Goal: Information Seeking & Learning: Learn about a topic

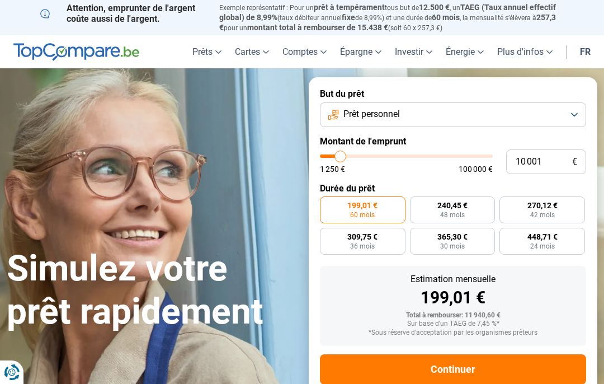
type input "14 250"
type input "14250"
type input "15 000"
type input "15000"
type input "15 500"
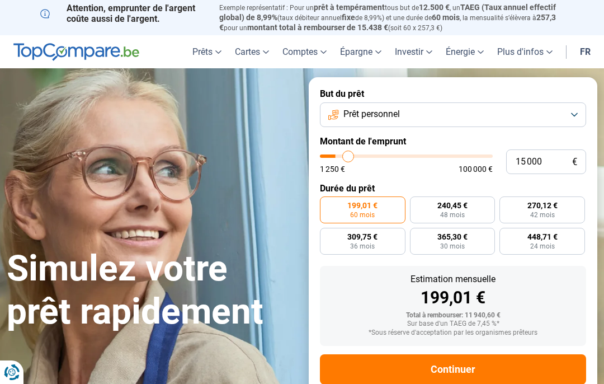
type input "15500"
type input "16 250"
type input "16250"
type input "16 750"
type input "16750"
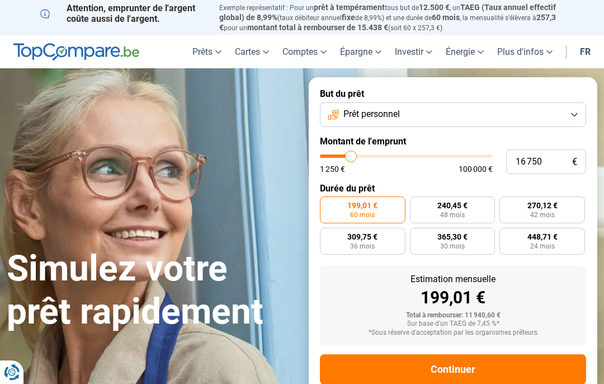
type input "17 000"
type input "17000"
type input "17 250"
type input "17250"
type input "17 750"
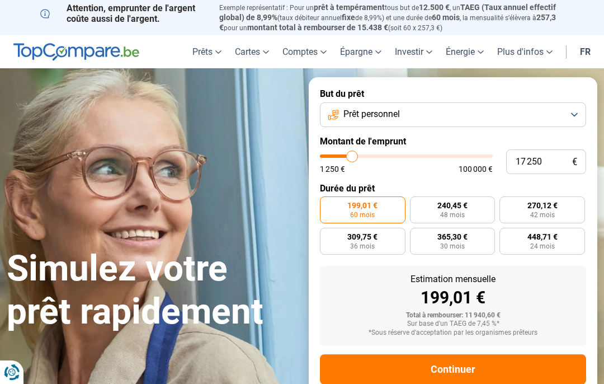
type input "17750"
type input "18 000"
type input "18000"
type input "18 250"
type input "18250"
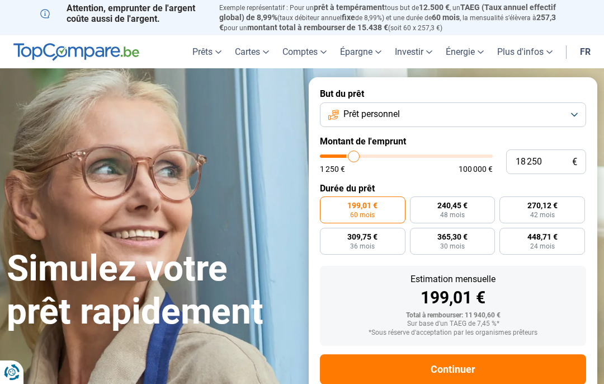
type input "18 750"
type input "18750"
type input "19 000"
type input "19000"
type input "18 750"
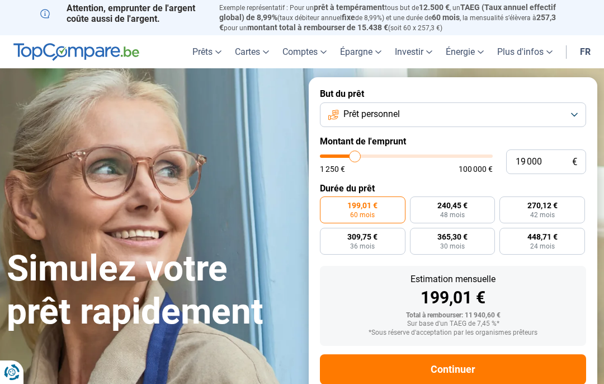
type input "18750"
type input "18 250"
type input "18250"
type input "18 000"
type input "18000"
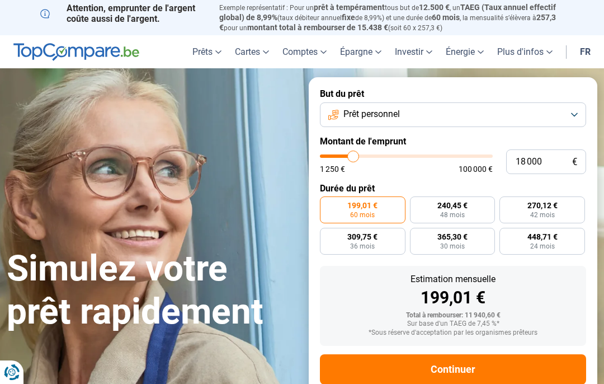
type input "17 750"
type input "17750"
type input "17 250"
type input "17250"
type input "17 000"
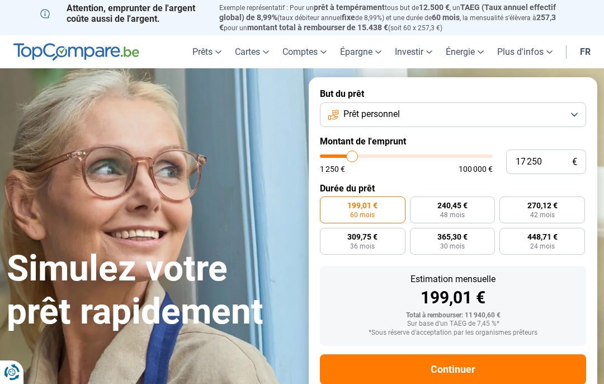
type input "17000"
type input "16 750"
type input "16750"
type input "16 250"
type input "16250"
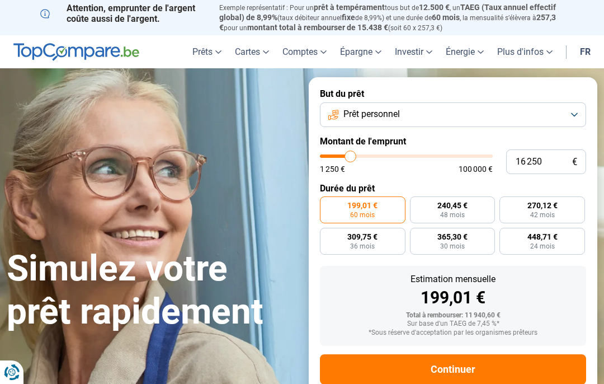
type input "16 750"
type input "16750"
type input "16 250"
type input "16250"
type input "16 000"
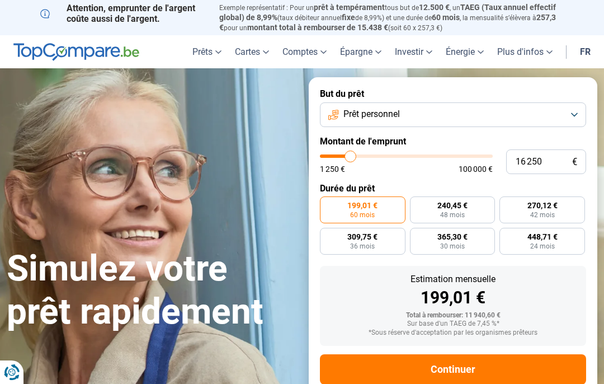
type input "16000"
type input "15 500"
type input "15500"
type input "15 250"
type input "15250"
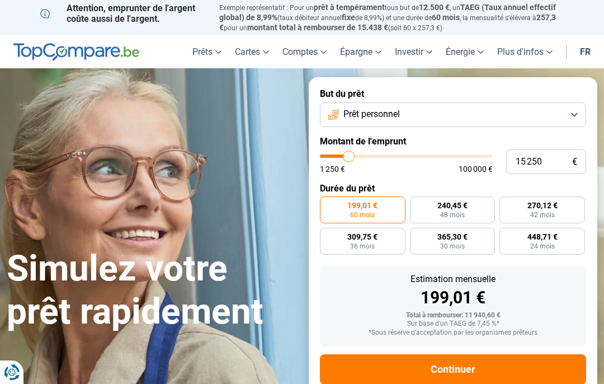
type input "15 000"
type input "15000"
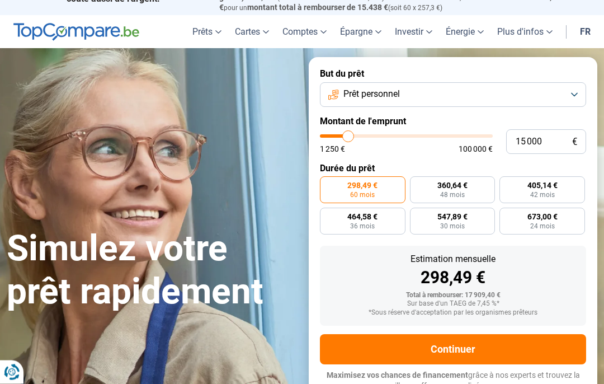
scroll to position [22, 0]
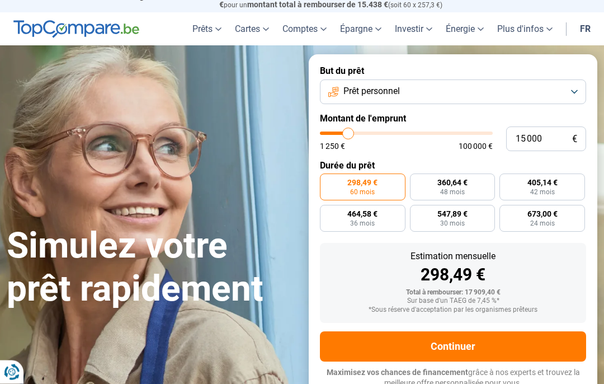
type input "18 250"
type input "18250"
type input "19 000"
type input "19000"
type input "19 750"
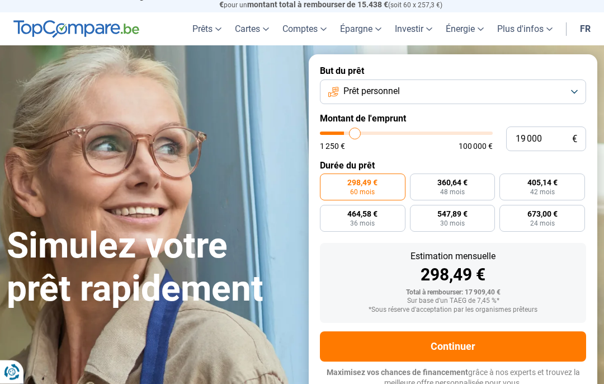
type input "19750"
type input "20 500"
type input "20500"
type input "20 750"
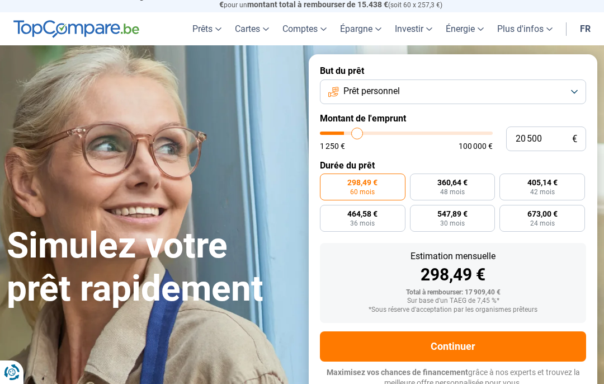
type input "20750"
type input "21 000"
type input "21000"
type input "21 750"
type input "21750"
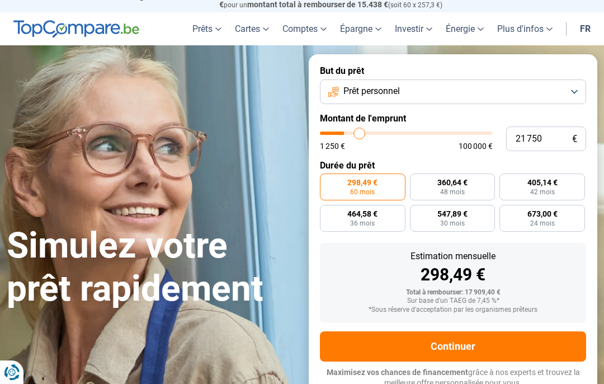
type input "22 250"
type input "22250"
type input "22 500"
type input "22500"
type input "22 750"
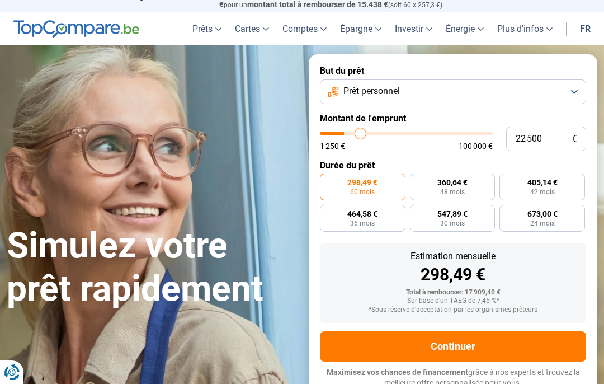
type input "22750"
type input "23 250"
type input "23250"
type input "23 500"
type input "23500"
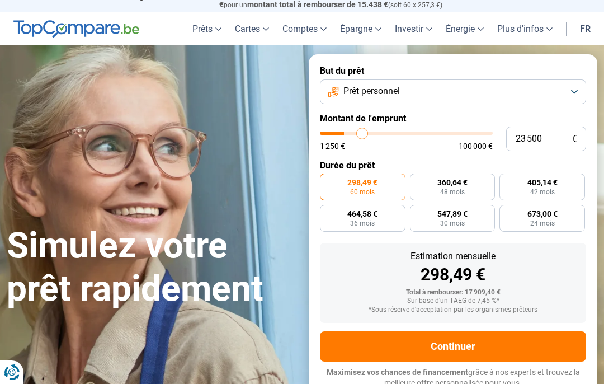
type input "23 750"
type input "23750"
type input "24 250"
type input "24250"
type input "24 500"
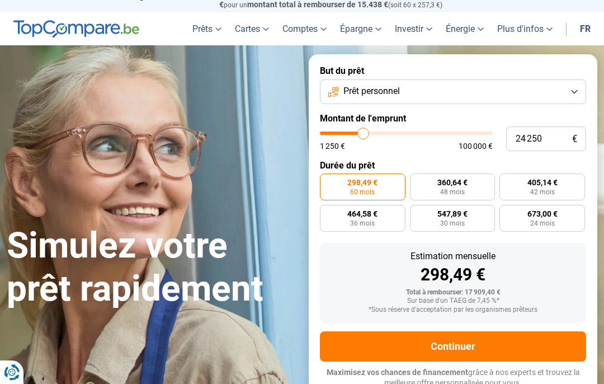
type input "24500"
type input "24 250"
type input "24250"
type input "23 750"
type input "23750"
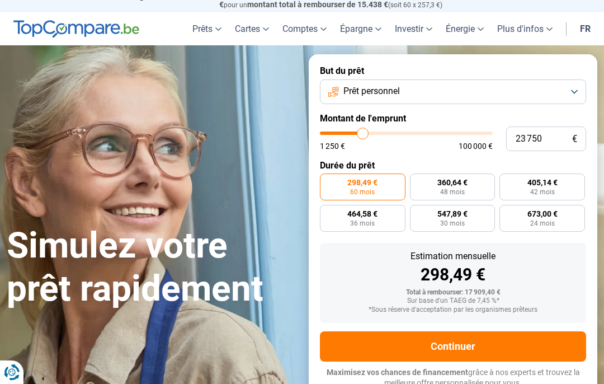
type input "23 500"
type input "23500"
type input "23 250"
type input "23250"
type input "22 750"
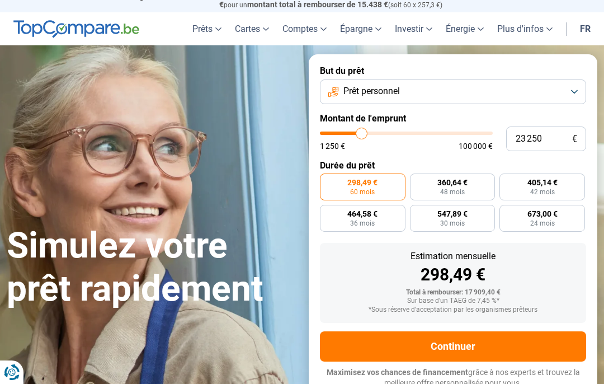
type input "22750"
type input "22 500"
type input "22500"
type input "22 250"
type input "22250"
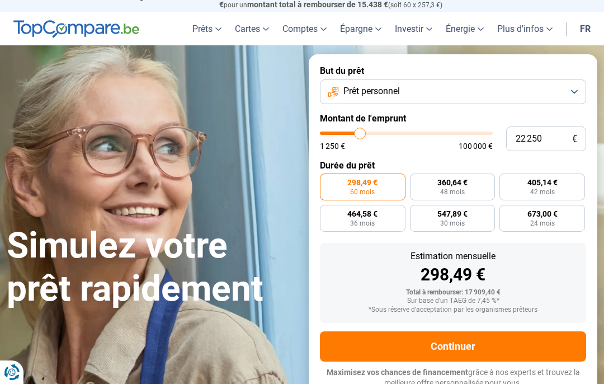
type input "21 750"
type input "21750"
type input "21 500"
type input "21500"
type input "21 000"
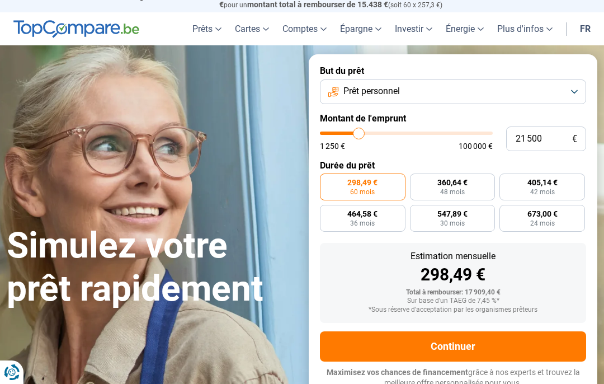
type input "21000"
type input "20 750"
type input "20750"
type input "20 500"
type input "20500"
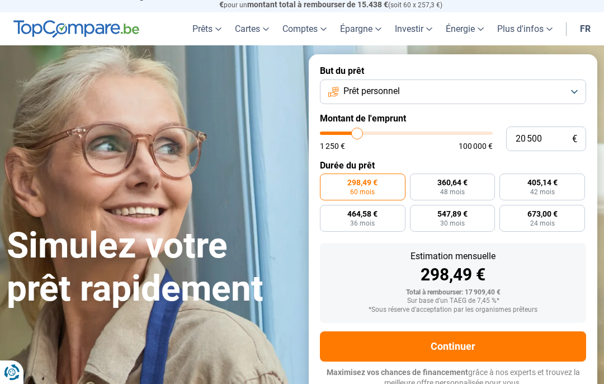
type input "20 750"
type input "20750"
radio input "false"
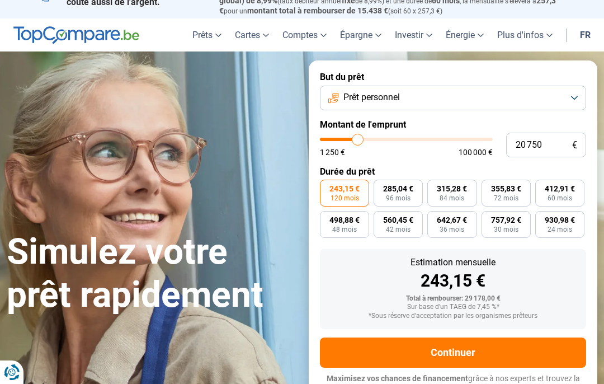
scroll to position [0, 0]
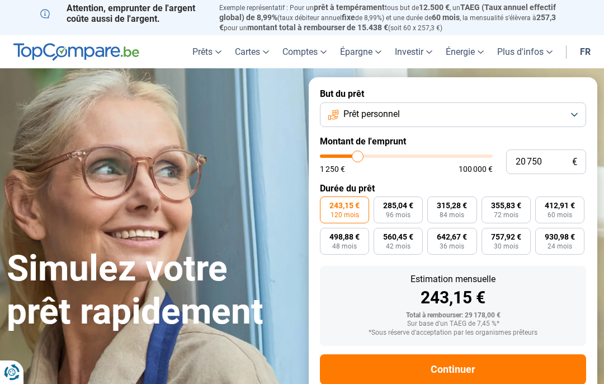
type input "22 500"
type input "22500"
type input "24 000"
type input "24000"
type input "25 500"
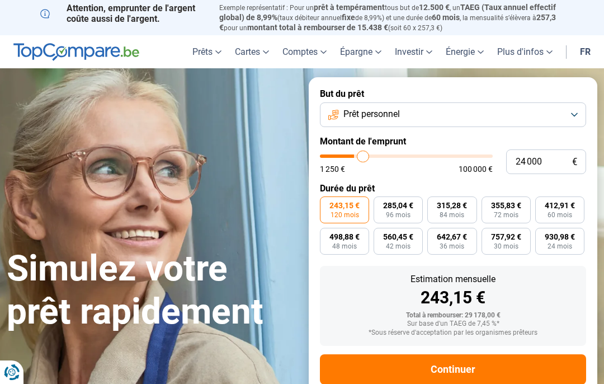
type input "25500"
type input "26 750"
type input "26750"
type input "27 250"
type input "27250"
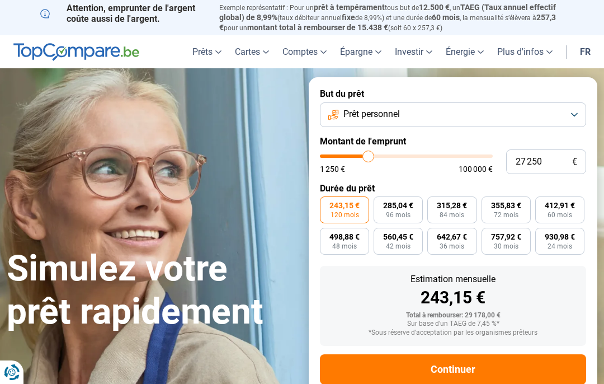
type input "29 500"
type input "29500"
type input "31 500"
type input "31500"
type input "33 250"
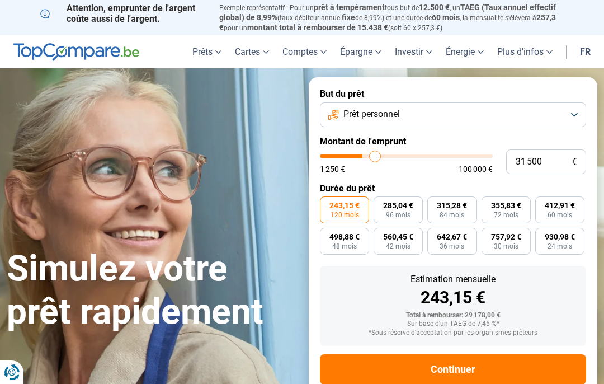
type input "33250"
type input "33 750"
type input "33750"
type input "34 250"
type input "34250"
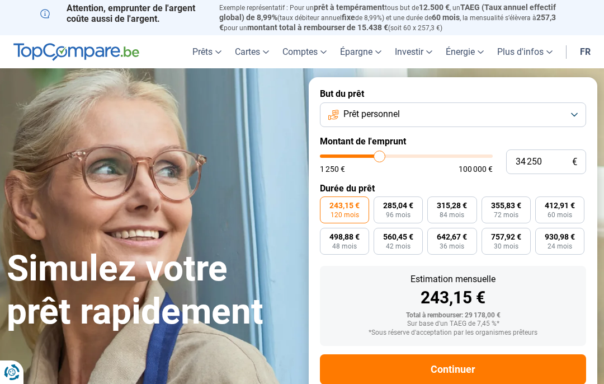
type input "33 500"
type input "33500"
type input "32 750"
type input "32750"
type input "32 500"
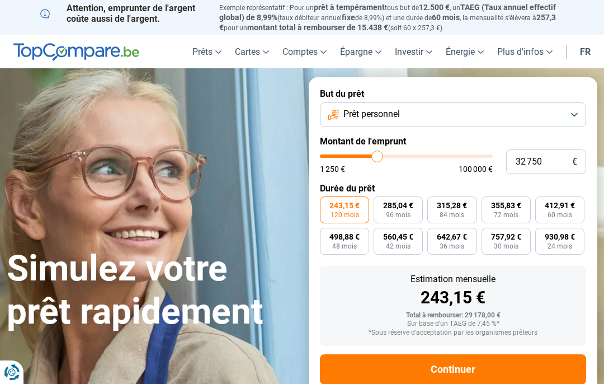
type input "32500"
type input "31 750"
type input "31750"
type input "31 500"
type input "31500"
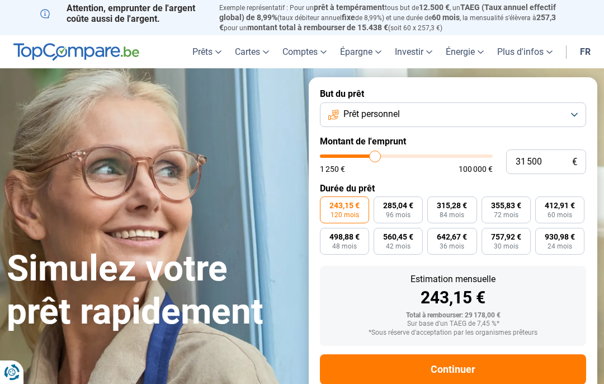
type input "30 750"
type input "30750"
type input "30 500"
type input "30500"
type input "30 000"
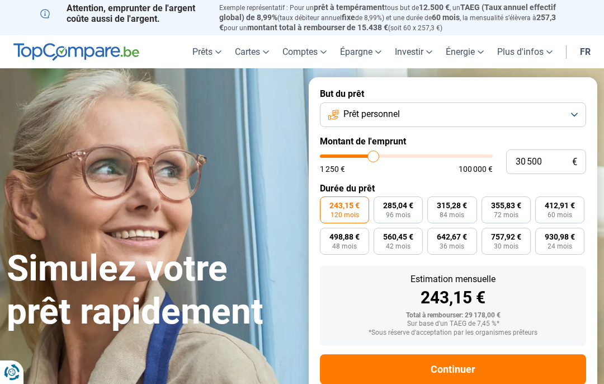
type input "30000"
type input "29 750"
type input "29750"
type input "29 500"
type input "29500"
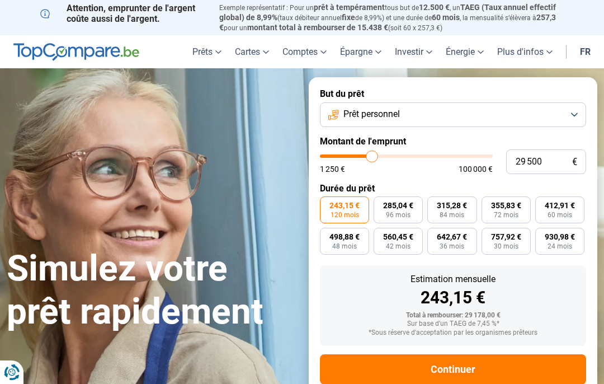
type input "29 000"
type input "29000"
type input "28 750"
type input "28750"
type input "28 250"
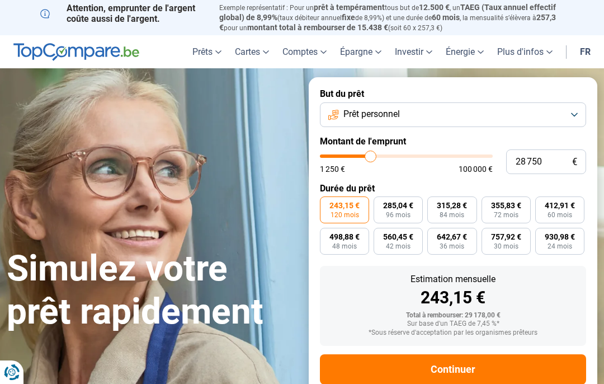
type input "28250"
type input "28 000"
type input "28000"
type input "27 750"
type input "27750"
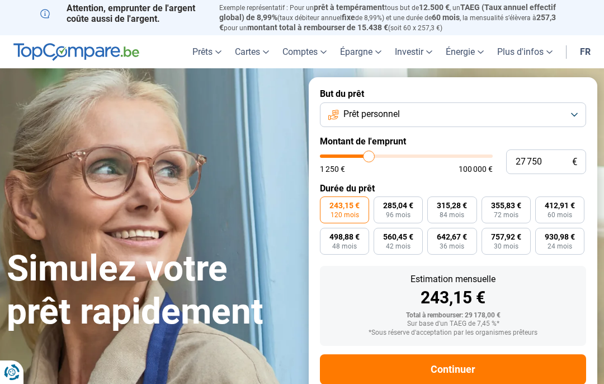
type input "27 250"
type input "27250"
type input "27 000"
type input "27000"
type input "26 750"
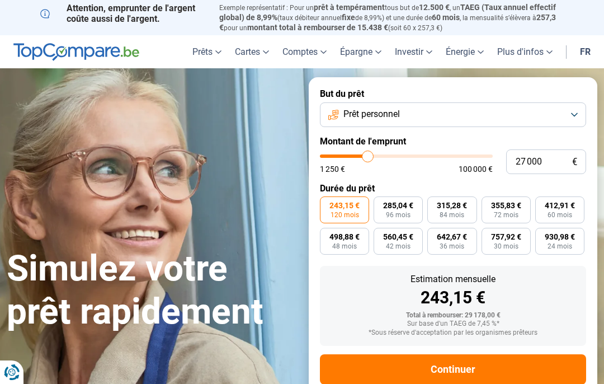
type input "26750"
type input "26 250"
type input "26250"
type input "26 000"
type input "26000"
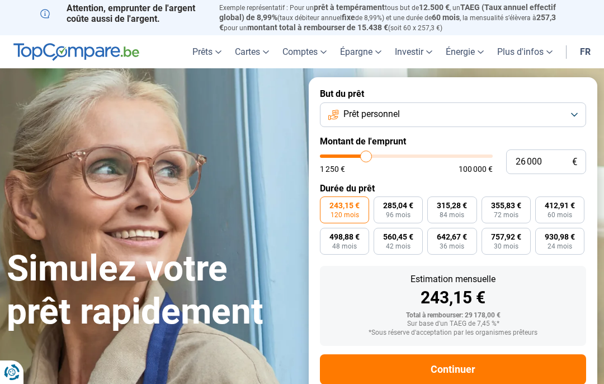
type input "25 500"
type input "25500"
type input "25 250"
type input "25250"
type input "25 000"
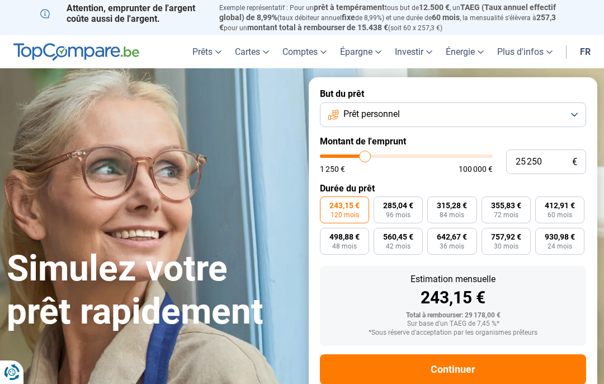
type input "25000"
type input "24 500"
type input "24500"
type input "24 250"
type input "24250"
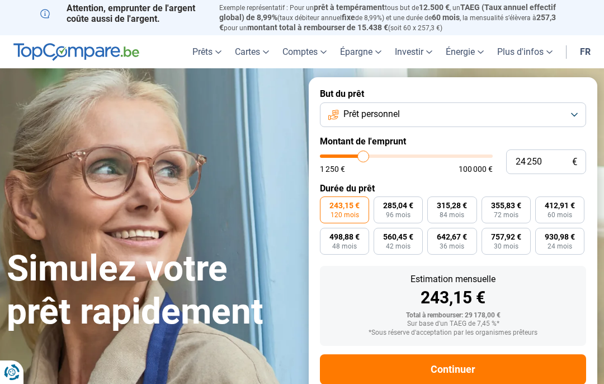
type input "23 750"
type input "23750"
type input "23 500"
type input "23500"
type input "23 250"
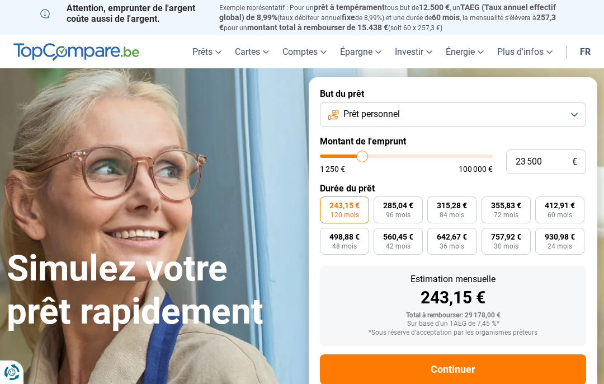
type input "23250"
type input "22 750"
type input "22750"
type input "22 500"
type input "22500"
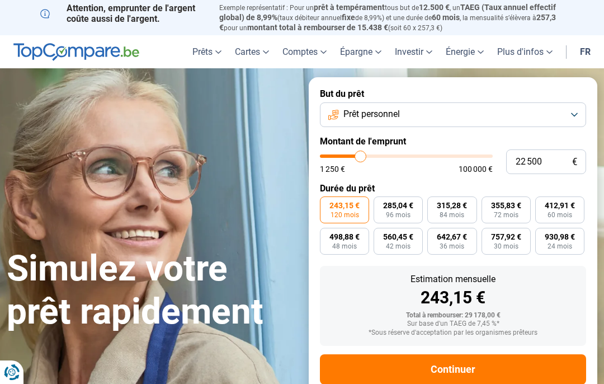
type input "22 250"
type input "22250"
type input "21 750"
type input "21750"
type input "21 500"
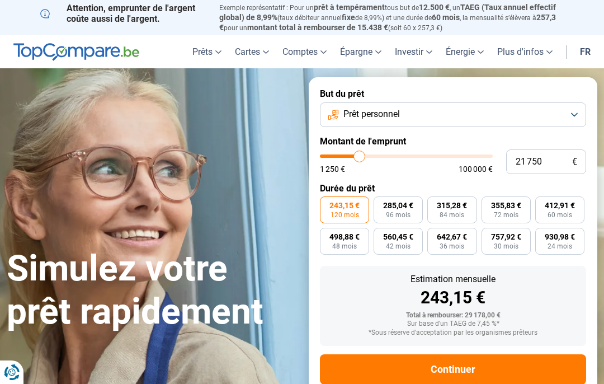
type input "21500"
type input "21 000"
type input "21000"
type input "20 750"
type input "20750"
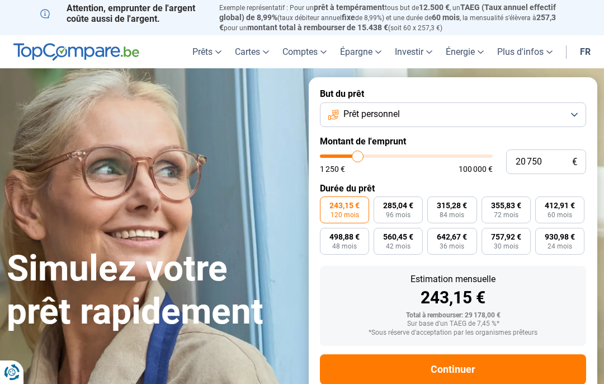
type input "20 500"
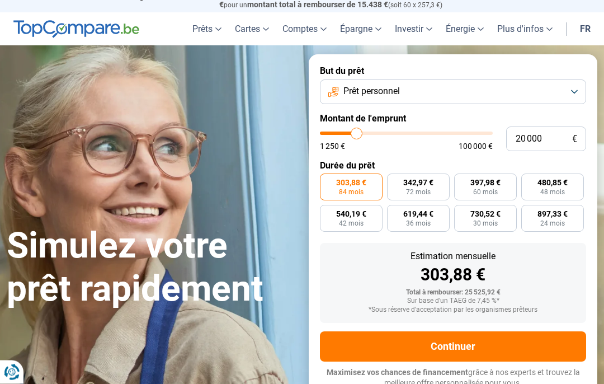
scroll to position [23, 0]
